Goal: Find specific page/section

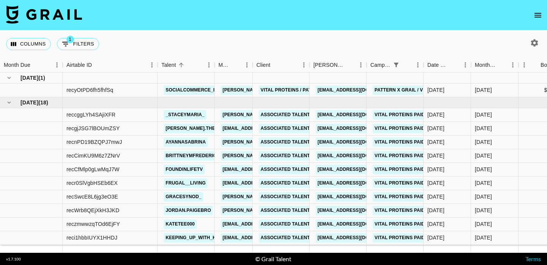
click at [92, 44] on button "1 Filters" at bounding box center [78, 44] width 42 height 12
select select "campaign"
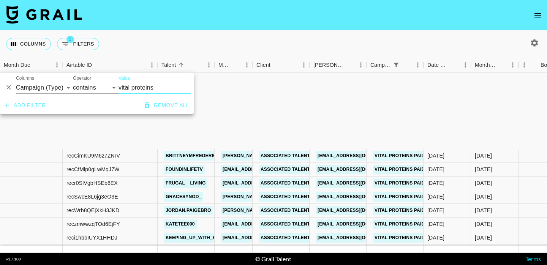
scroll to position [114, 0]
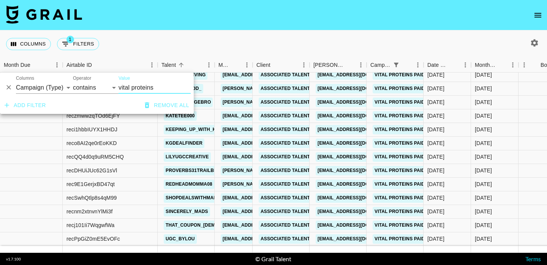
click at [155, 88] on input "vital proteins" at bounding box center [154, 88] width 72 height 12
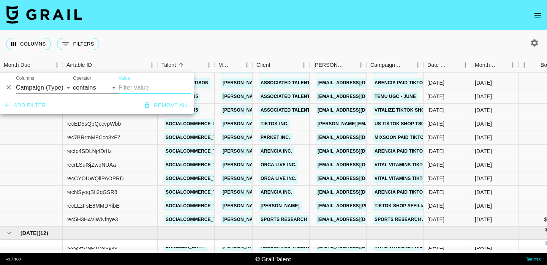
click at [161, 27] on nav at bounding box center [273, 15] width 547 height 30
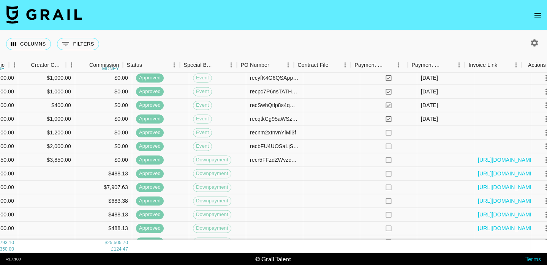
scroll to position [1023, 577]
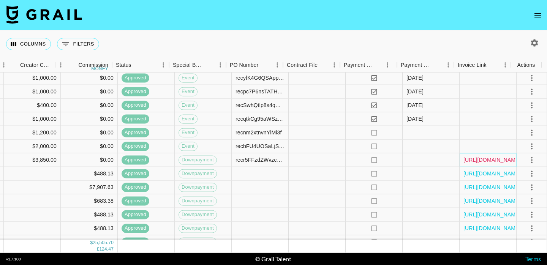
click at [493, 163] on link "[URL][DOMAIN_NAME]" at bounding box center [491, 160] width 57 height 8
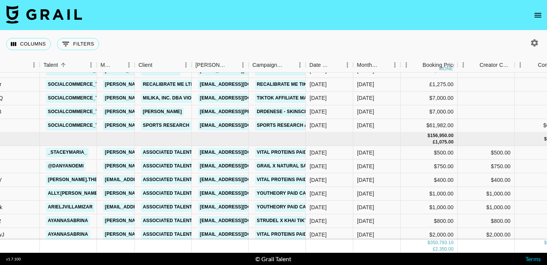
scroll to position [388, 118]
click at [295, 66] on button "Menu" at bounding box center [299, 64] width 11 height 11
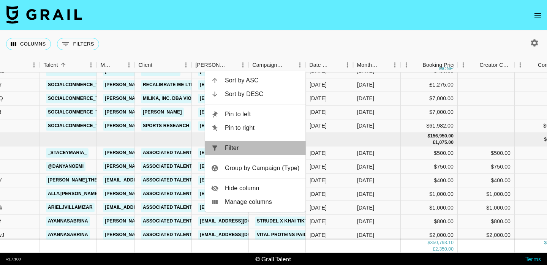
click at [235, 147] on span "Filter" at bounding box center [262, 148] width 75 height 9
select select "campaign"
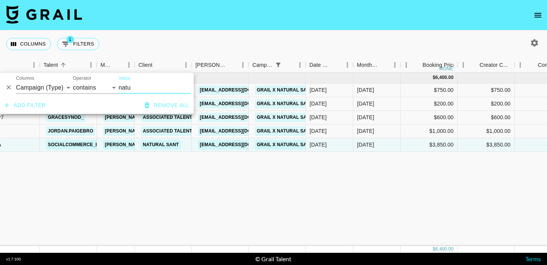
scroll to position [0, 118]
type input "natural sant"
click at [253, 25] on nav at bounding box center [273, 15] width 547 height 30
